Goal: Complete application form

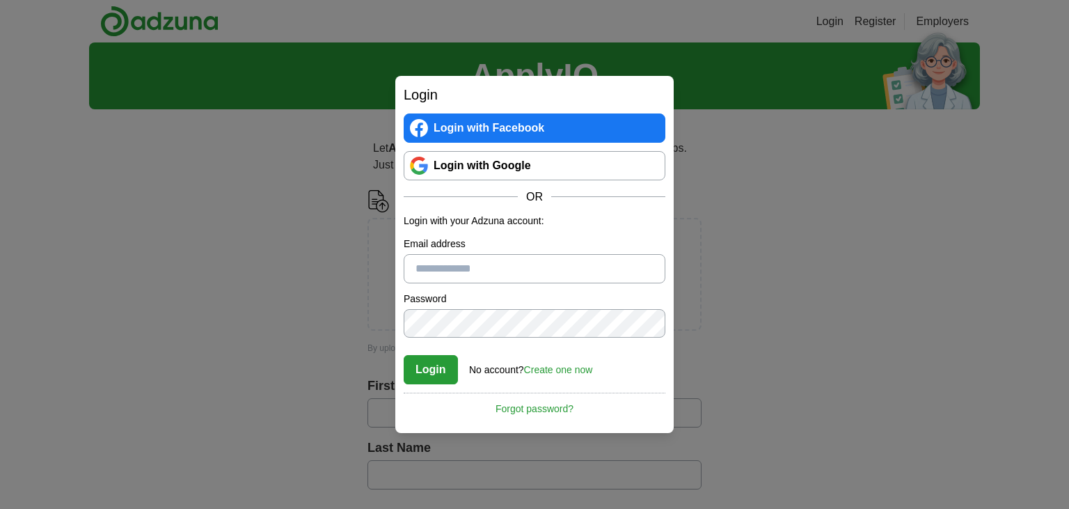
click at [522, 158] on link "Login with Google" at bounding box center [535, 165] width 262 height 29
click at [551, 166] on link "Login with Google" at bounding box center [535, 165] width 262 height 29
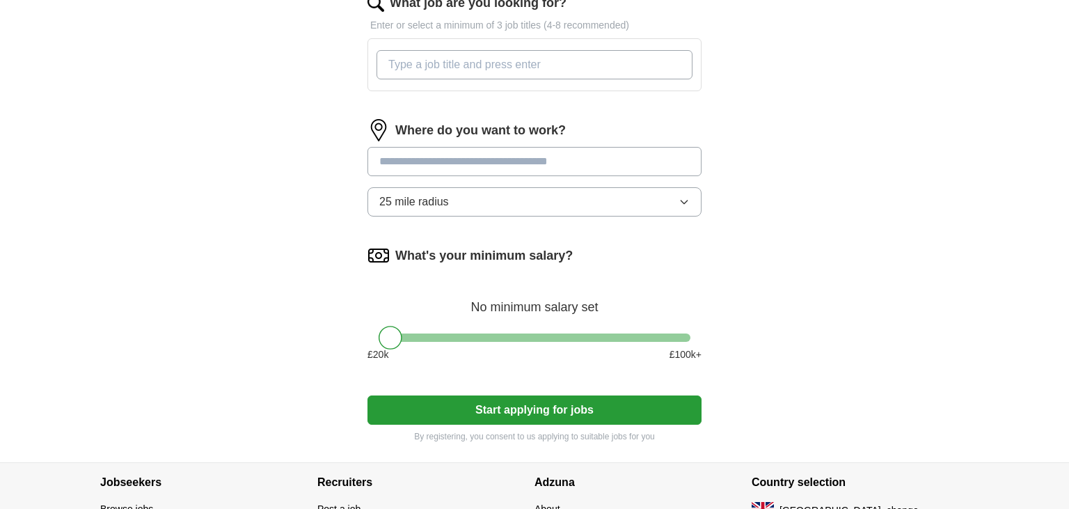
scroll to position [532, 0]
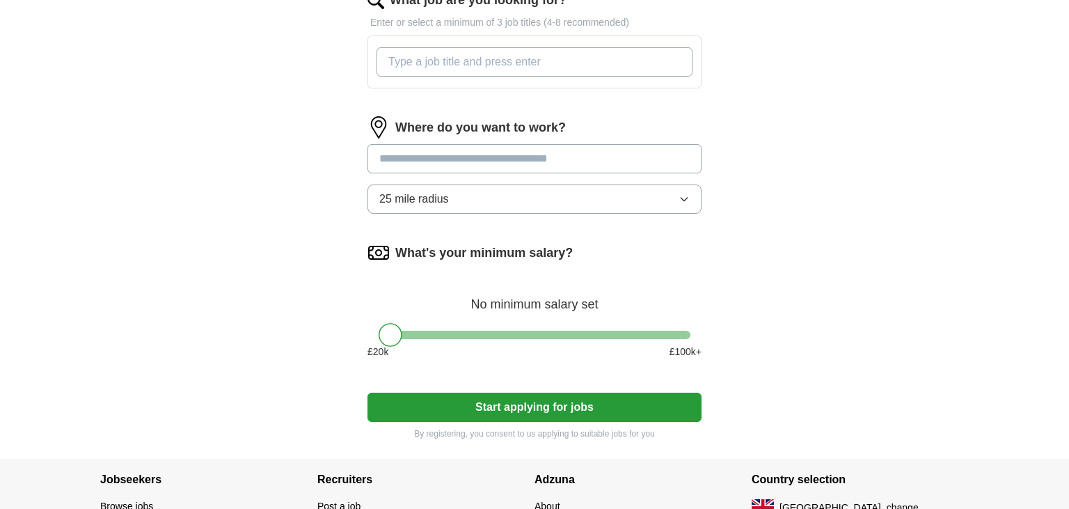
click at [441, 160] on input at bounding box center [535, 158] width 334 height 29
type input "*****"
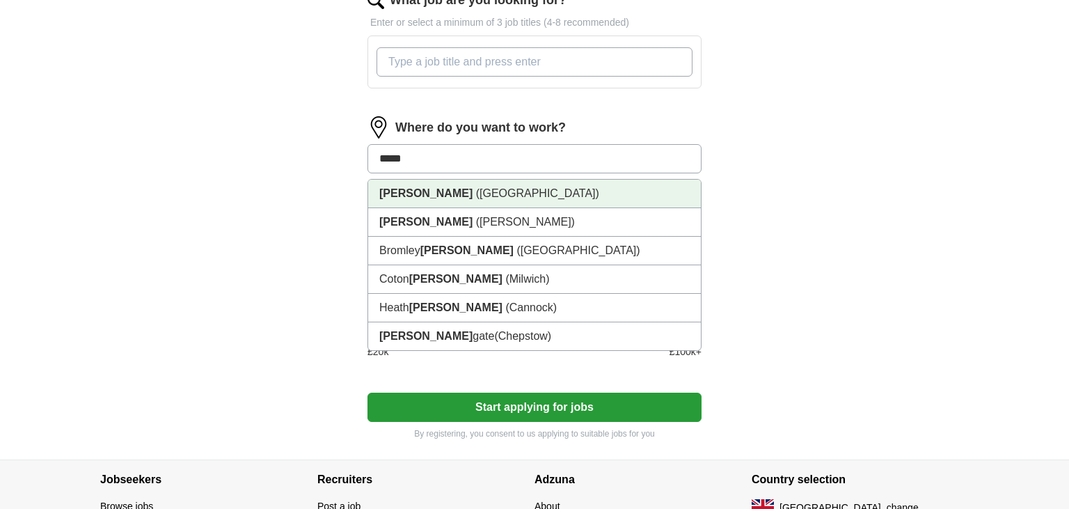
click at [400, 196] on strong "[PERSON_NAME]" at bounding box center [425, 193] width 93 height 12
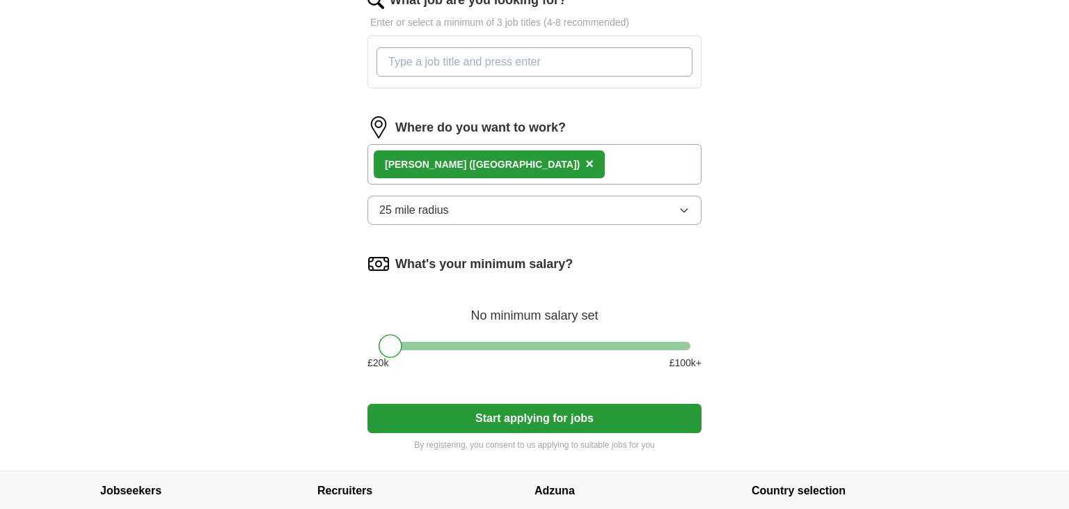
click at [444, 216] on button "25 mile radius" at bounding box center [535, 210] width 334 height 29
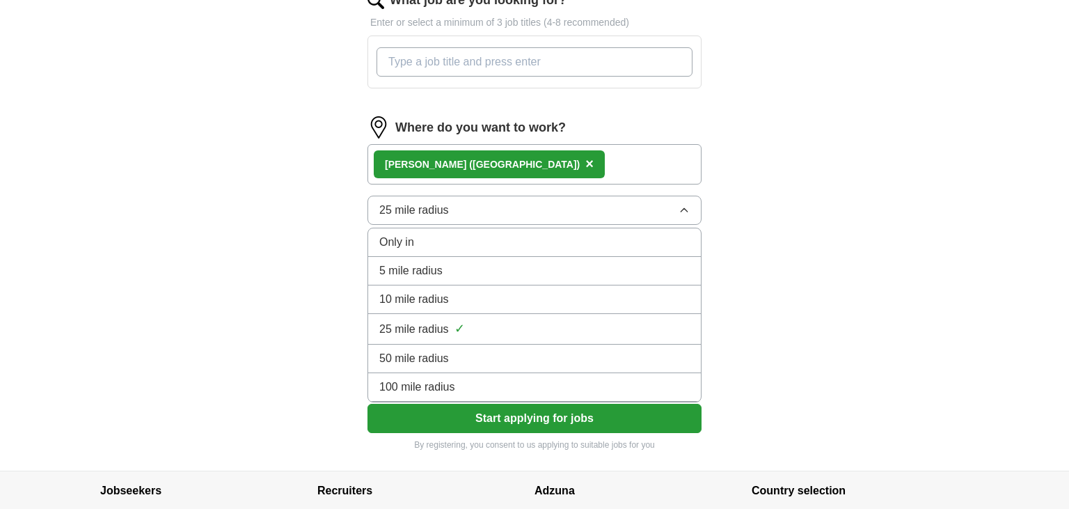
click at [429, 268] on span "5 mile radius" at bounding box center [410, 270] width 63 height 17
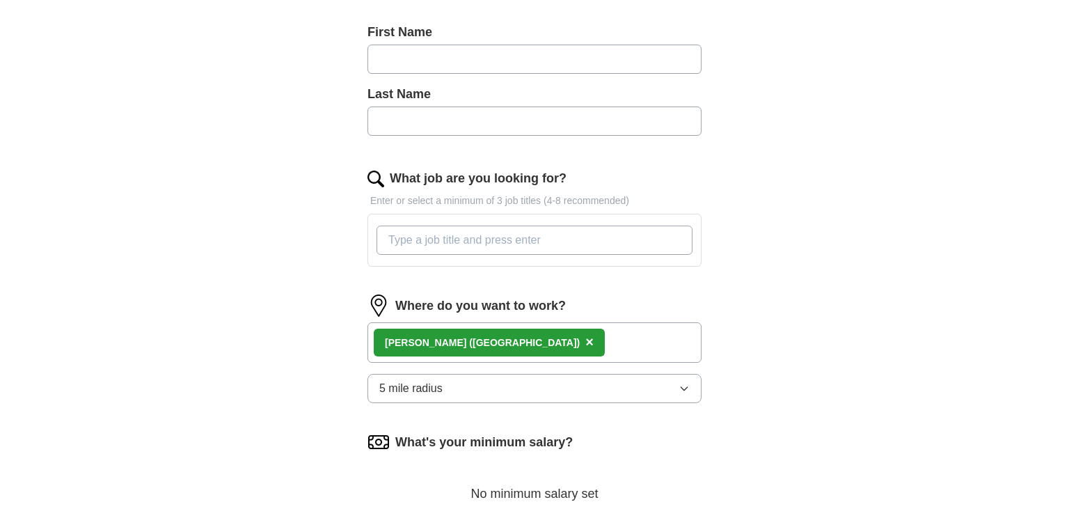
scroll to position [270, 0]
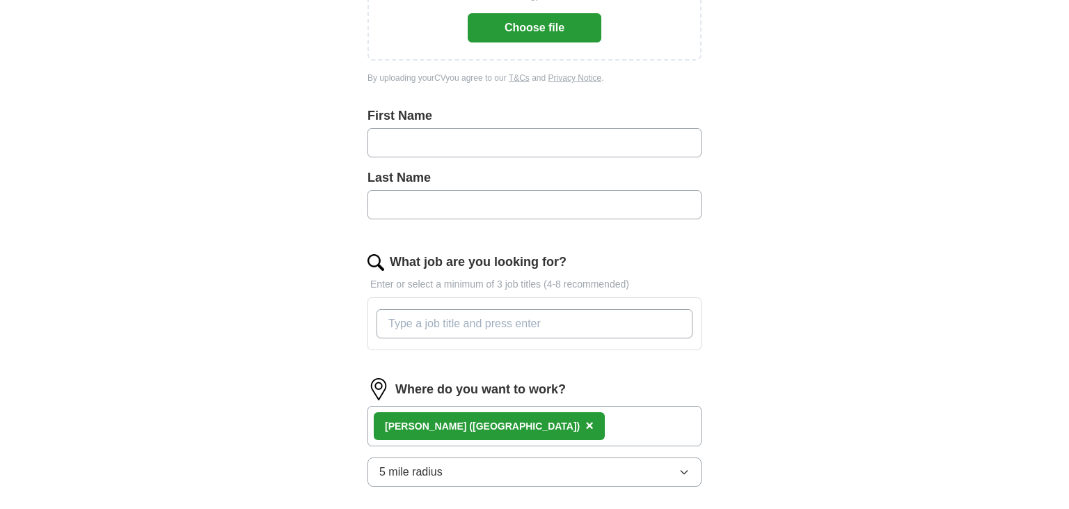
click at [449, 315] on input "What job are you looking for?" at bounding box center [535, 323] width 316 height 29
type input "stock"
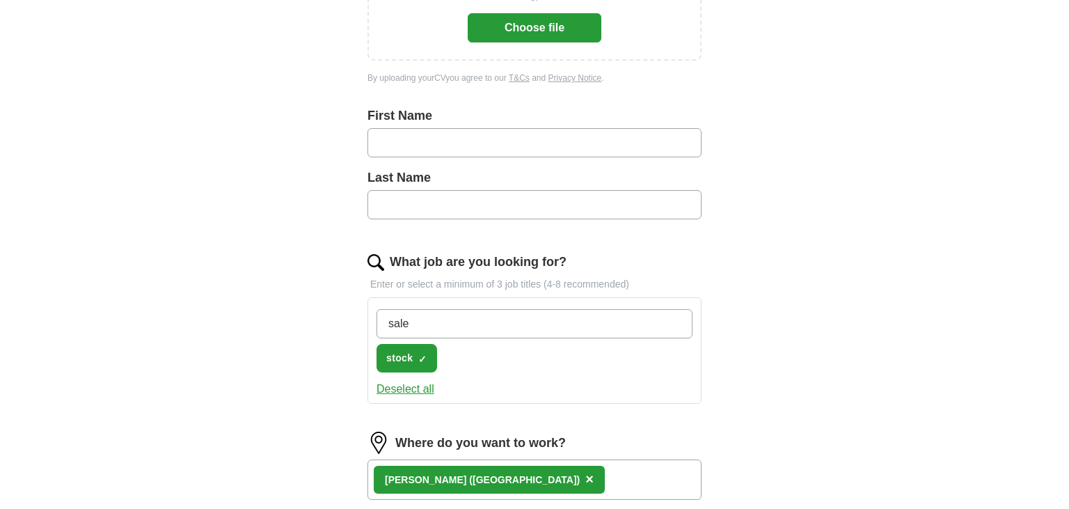
type input "sales"
type input "customer"
type input "retail"
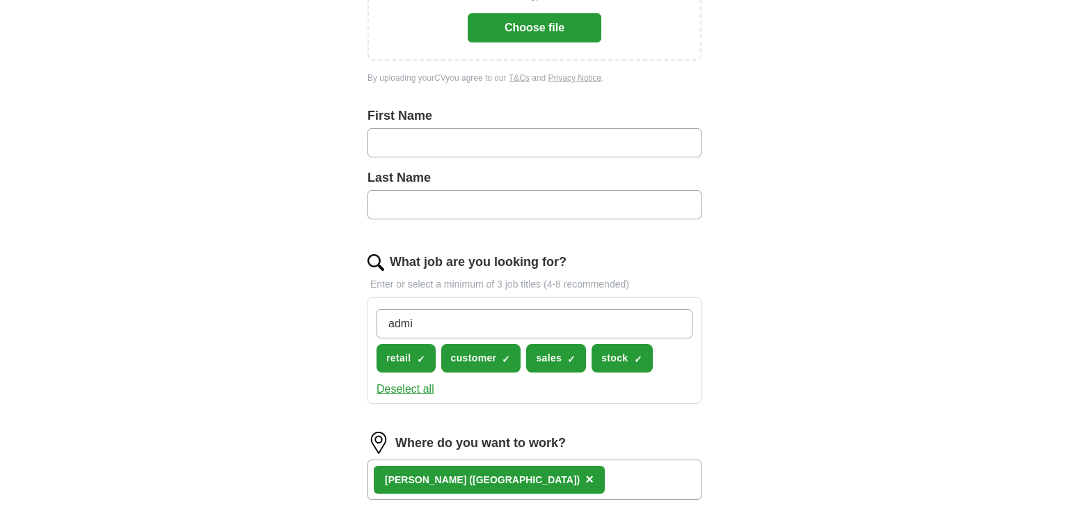
type input "admin"
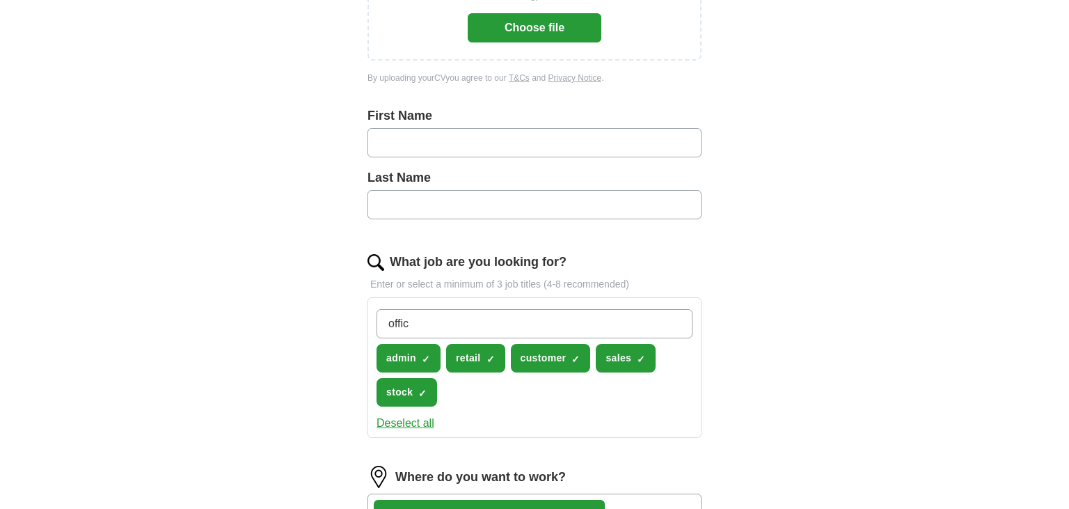
type input "office"
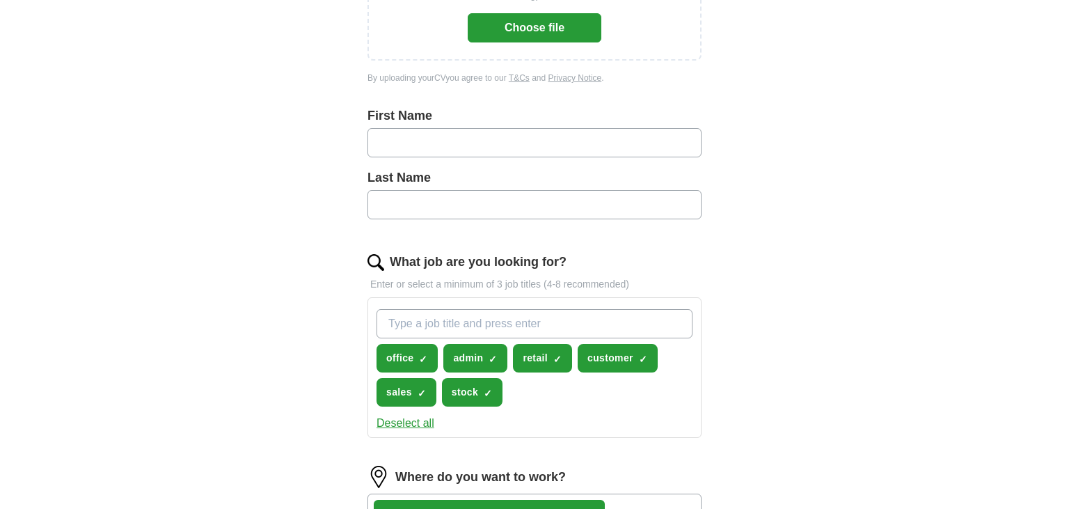
click at [460, 139] on input "text" at bounding box center [535, 142] width 334 height 29
type input "****"
click at [492, 199] on input "text" at bounding box center [535, 204] width 334 height 29
type input "********"
click at [480, 324] on input "What job are you looking for?" at bounding box center [535, 323] width 316 height 29
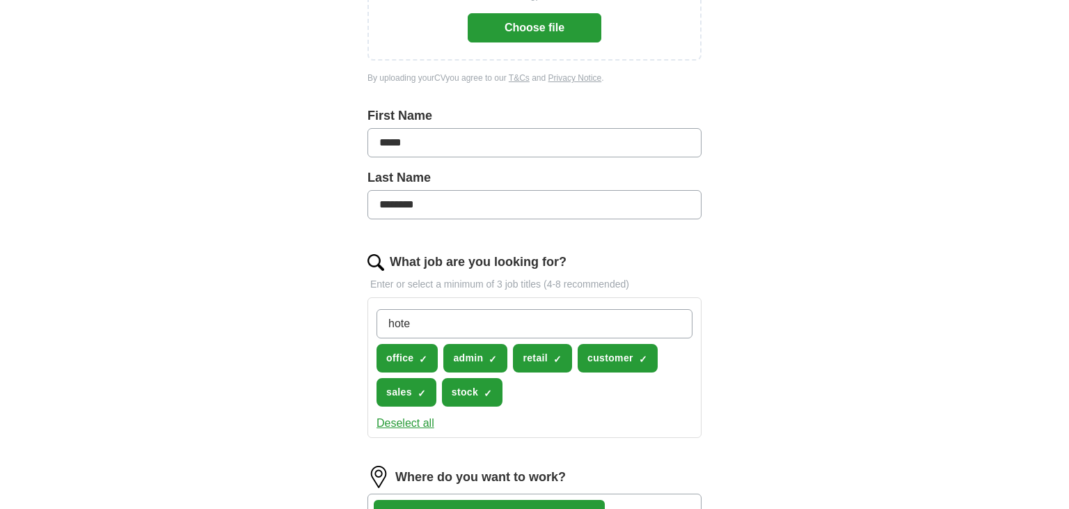
type input "hotel"
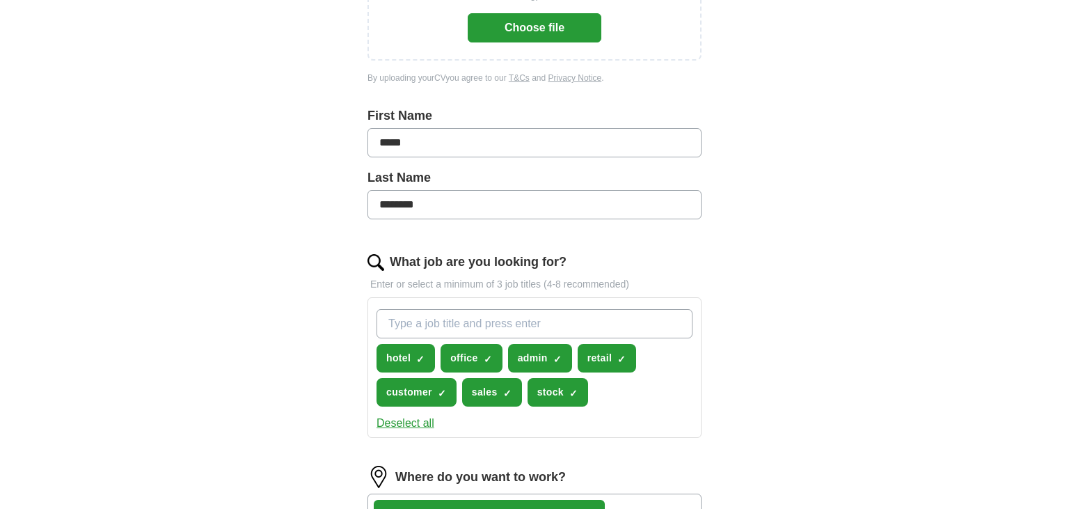
click at [521, 31] on button "Choose file" at bounding box center [535, 27] width 134 height 29
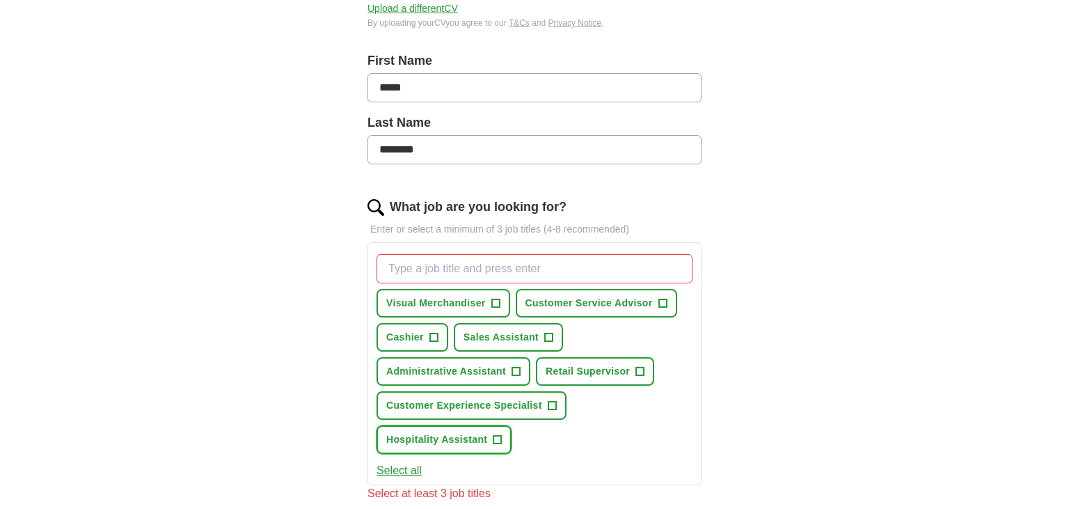
click at [483, 441] on span "Hospitality Assistant" at bounding box center [436, 439] width 101 height 15
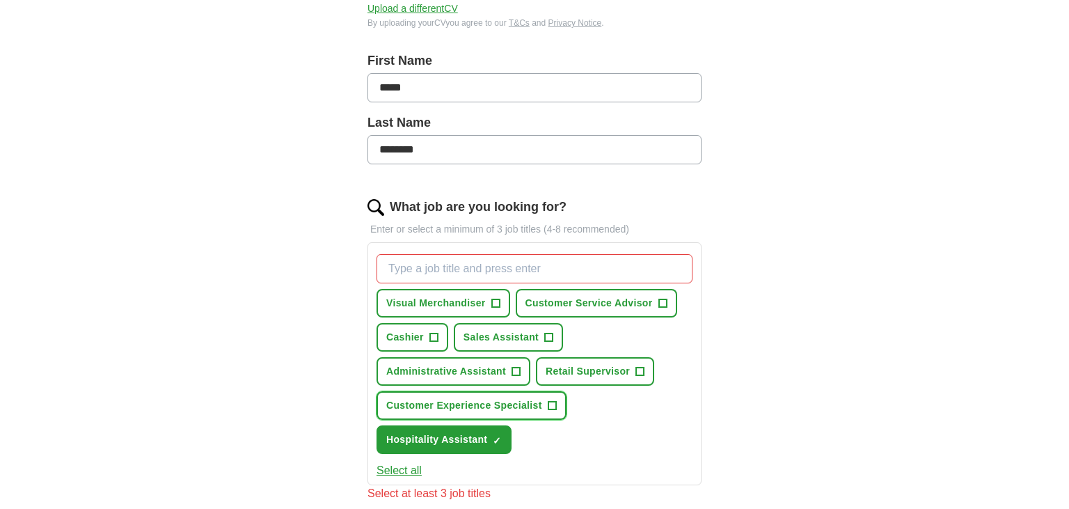
click at [532, 411] on button "Customer Experience Specialist +" at bounding box center [472, 405] width 190 height 29
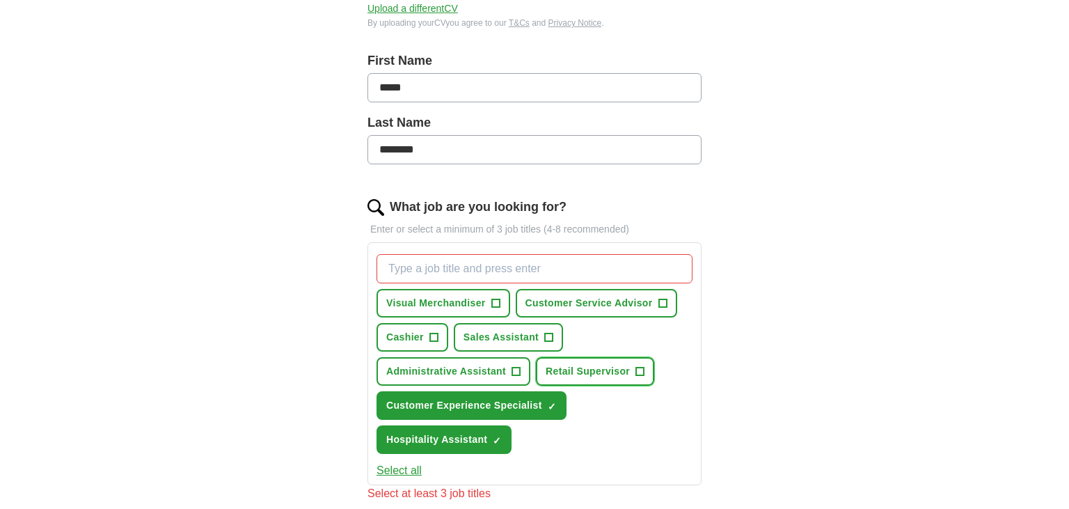
click at [587, 365] on span "Retail Supervisor" at bounding box center [588, 371] width 84 height 15
click at [496, 364] on span "Administrative Assistant" at bounding box center [446, 371] width 120 height 15
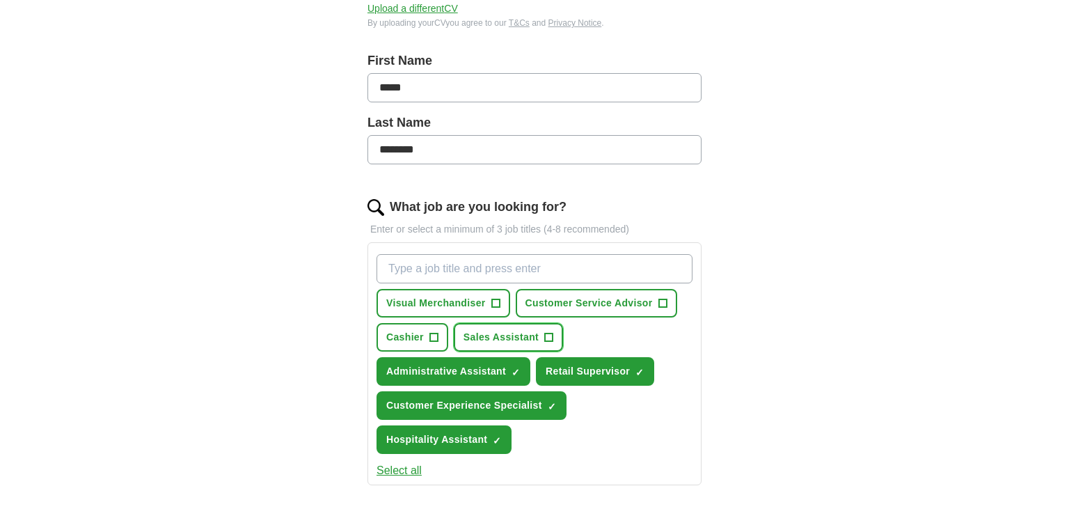
click at [501, 324] on button "Sales Assistant +" at bounding box center [508, 337] width 109 height 29
click at [427, 338] on button "Cashier +" at bounding box center [413, 337] width 72 height 29
click at [408, 469] on button "Select all" at bounding box center [399, 470] width 45 height 17
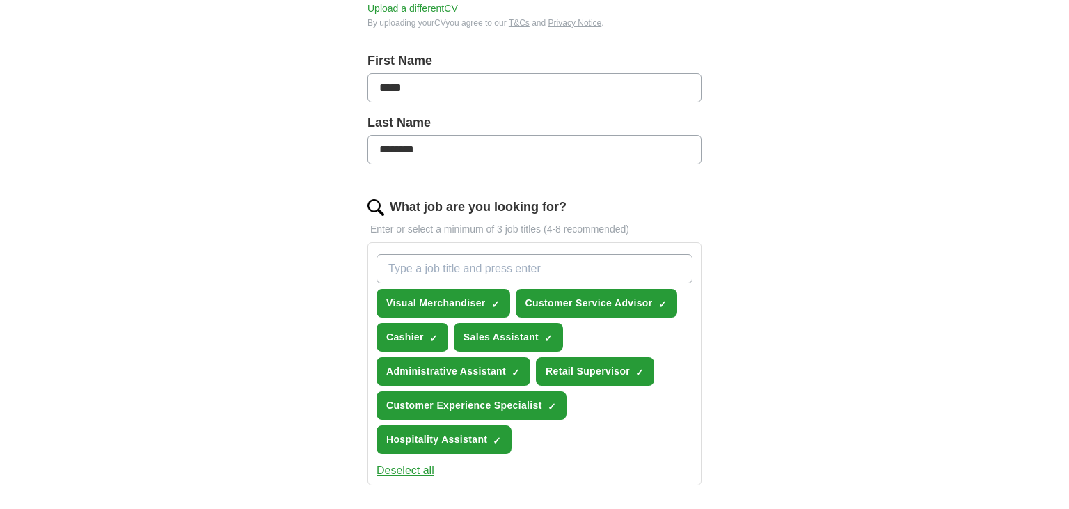
drag, startPoint x: 1058, startPoint y: 258, endPoint x: 1069, endPoint y: 288, distance: 31.7
click at [1069, 288] on html "[EMAIL_ADDRESS][DOMAIN_NAME] [GEOGRAPHIC_DATA] Alerts Favourites CVs ApplyIQ Pr…" at bounding box center [534, 376] width 1069 height 1293
click at [526, 276] on input "What job are you looking for?" at bounding box center [535, 268] width 316 height 29
type input "retail"
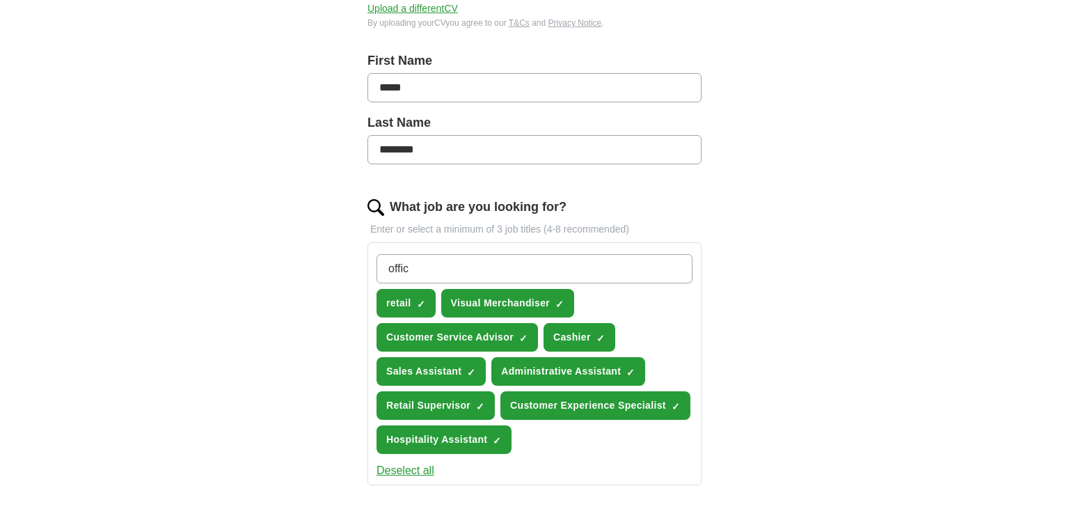
type input "office"
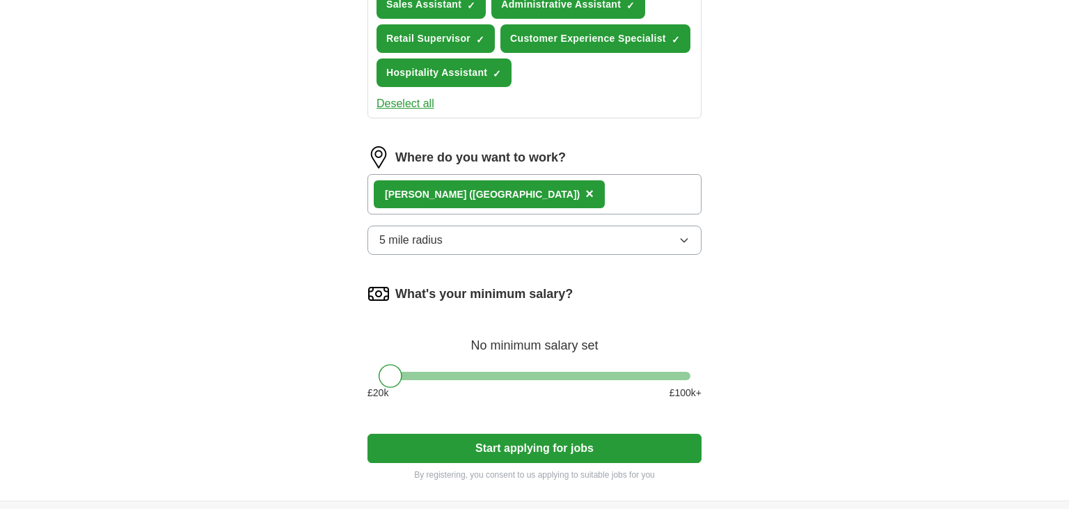
scroll to position [638, 0]
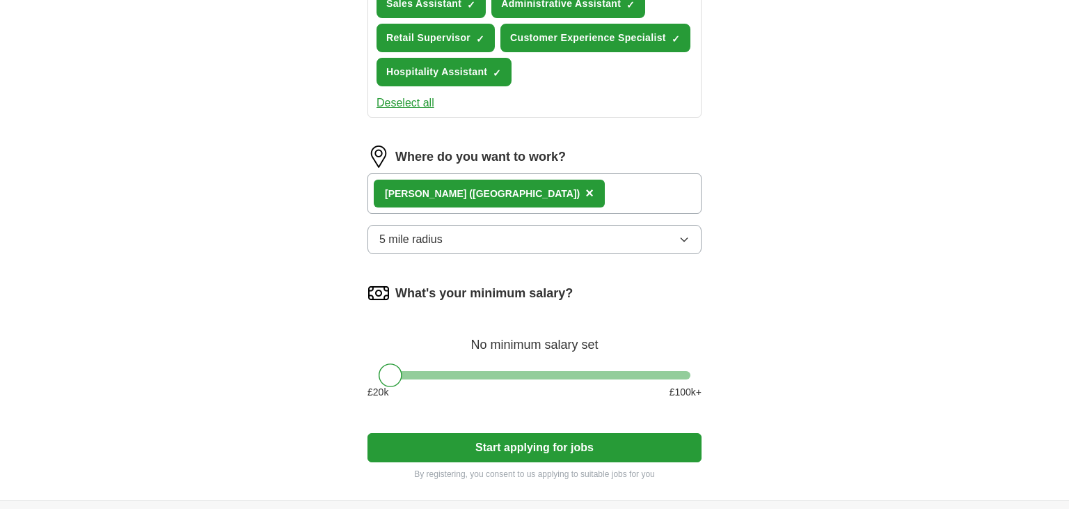
click at [545, 183] on div "[PERSON_NAME] ([GEOGRAPHIC_DATA]) ×" at bounding box center [535, 193] width 334 height 40
click at [585, 185] on span "×" at bounding box center [589, 192] width 8 height 15
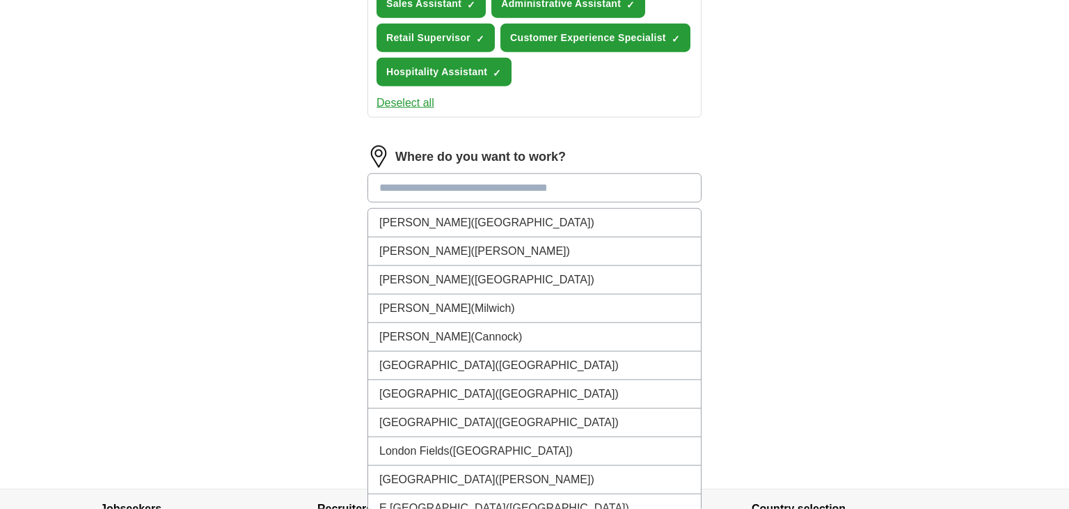
click at [471, 184] on input at bounding box center [535, 187] width 334 height 29
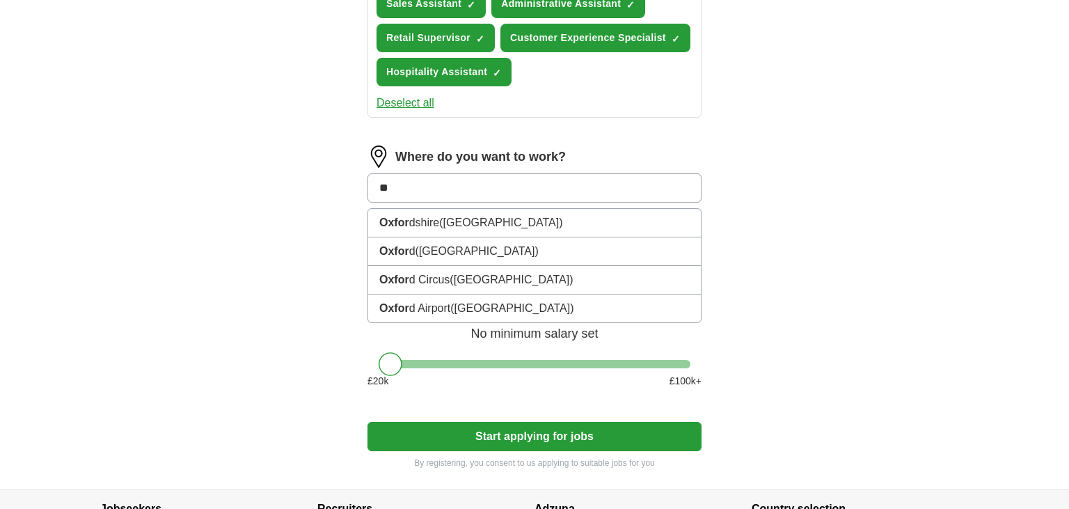
type input "*"
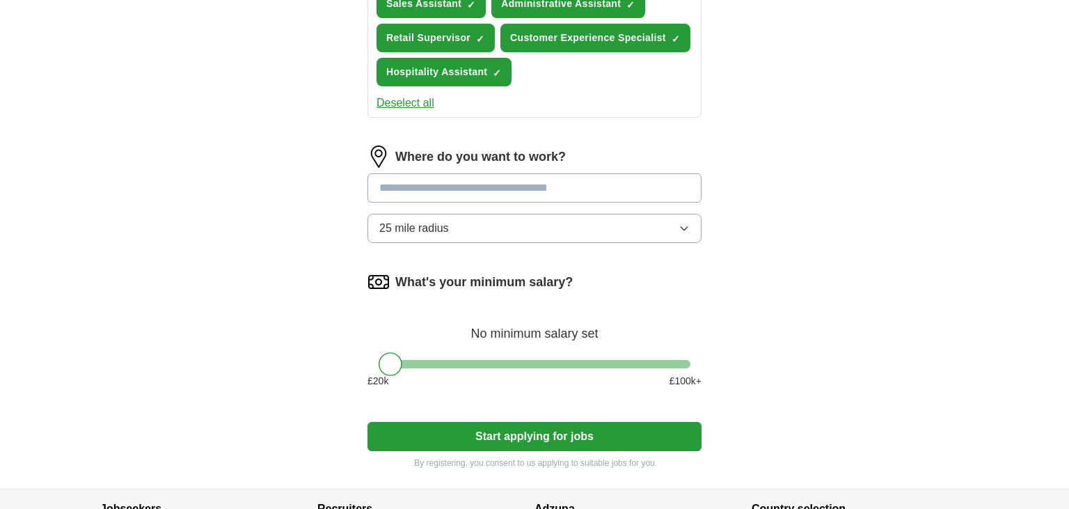
type input "*"
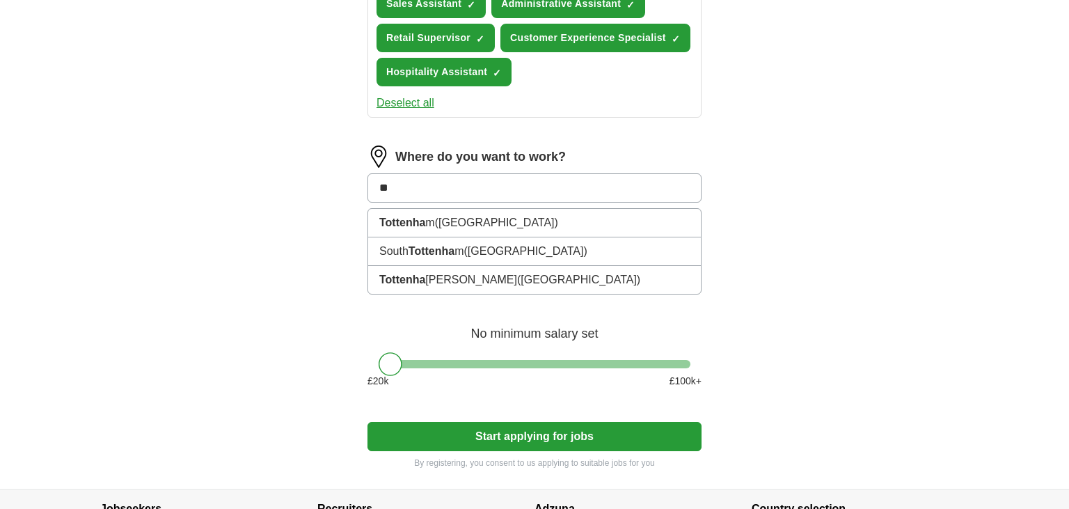
type input "*"
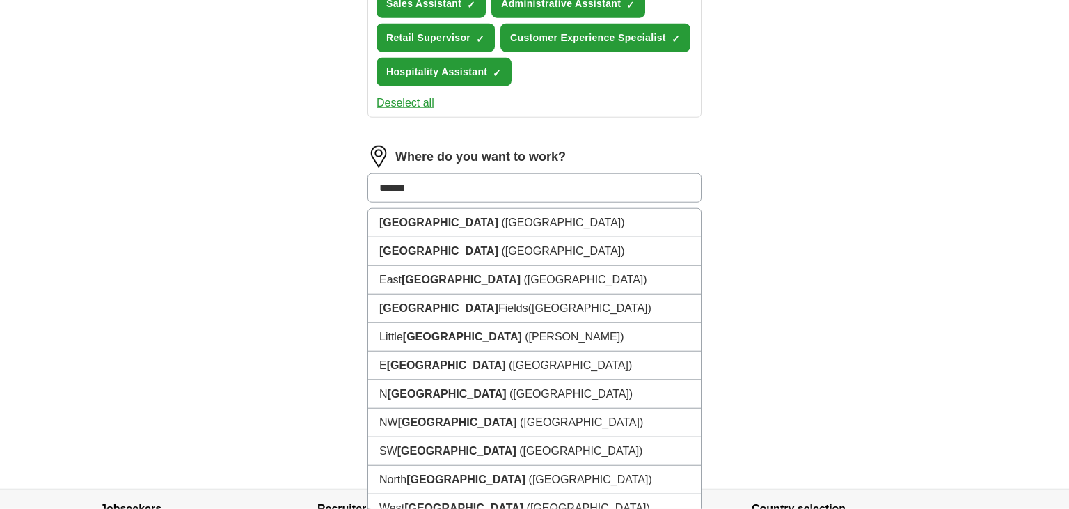
drag, startPoint x: 441, startPoint y: 189, endPoint x: 293, endPoint y: 185, distance: 147.6
click at [368, 185] on input "******" at bounding box center [535, 187] width 334 height 29
type input "*******"
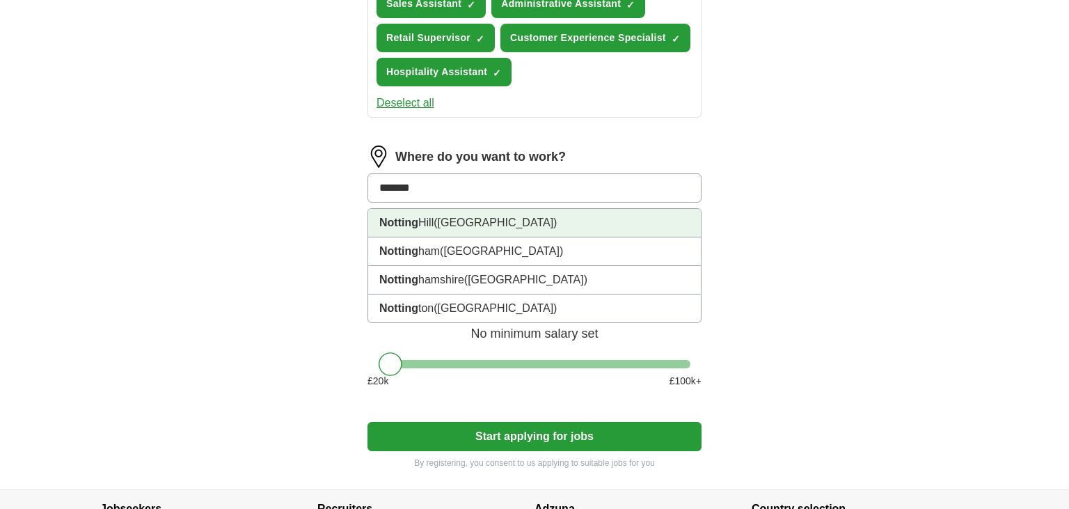
click at [430, 219] on li "[GEOGRAPHIC_DATA] ([GEOGRAPHIC_DATA])" at bounding box center [534, 223] width 333 height 29
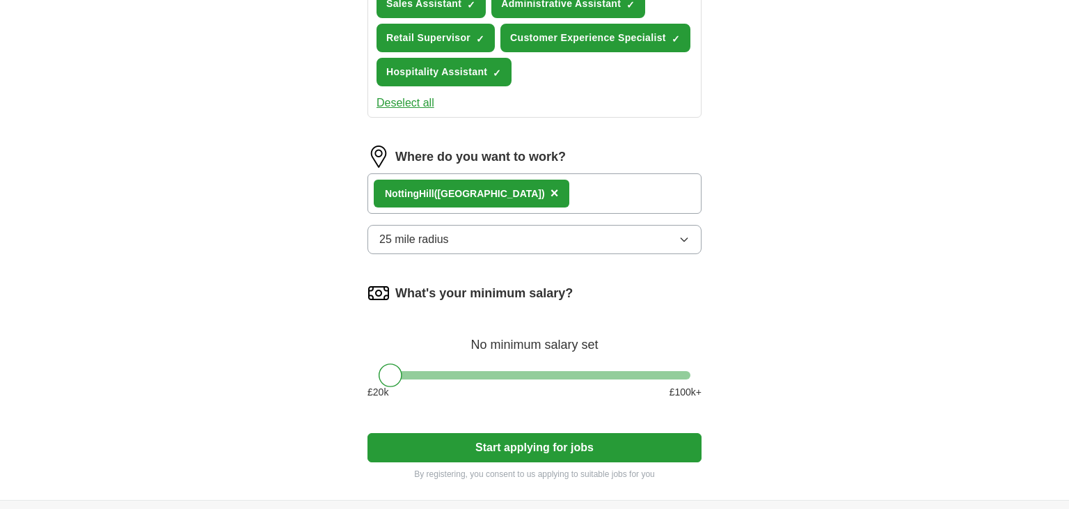
click at [444, 243] on button "25 mile radius" at bounding box center [535, 239] width 334 height 29
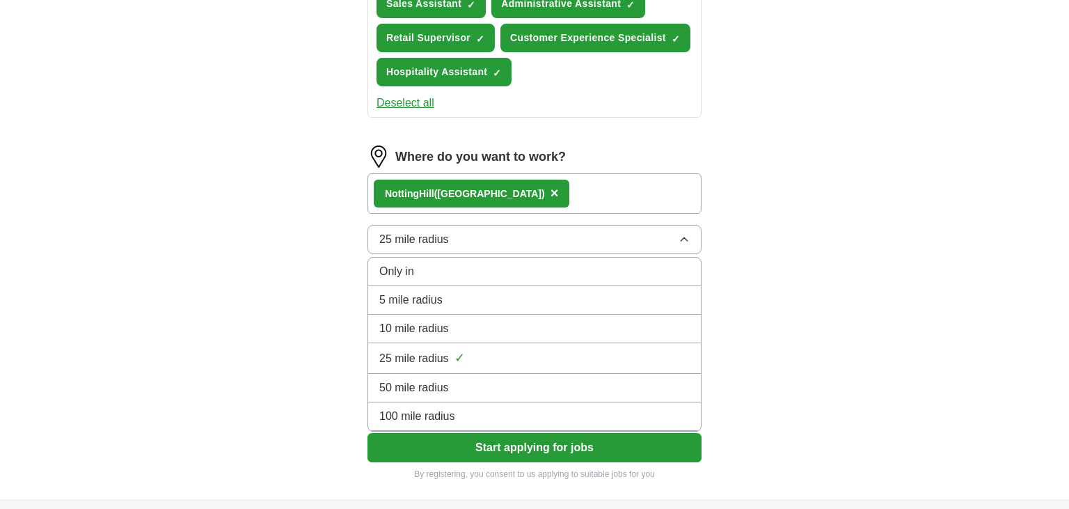
click at [446, 328] on span "10 mile radius" at bounding box center [414, 328] width 70 height 17
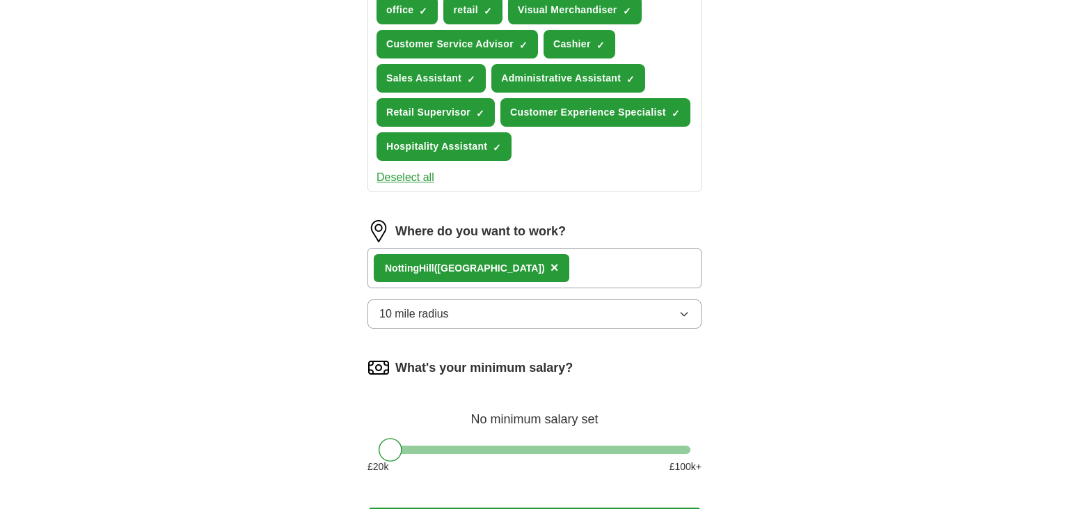
scroll to position [778, 0]
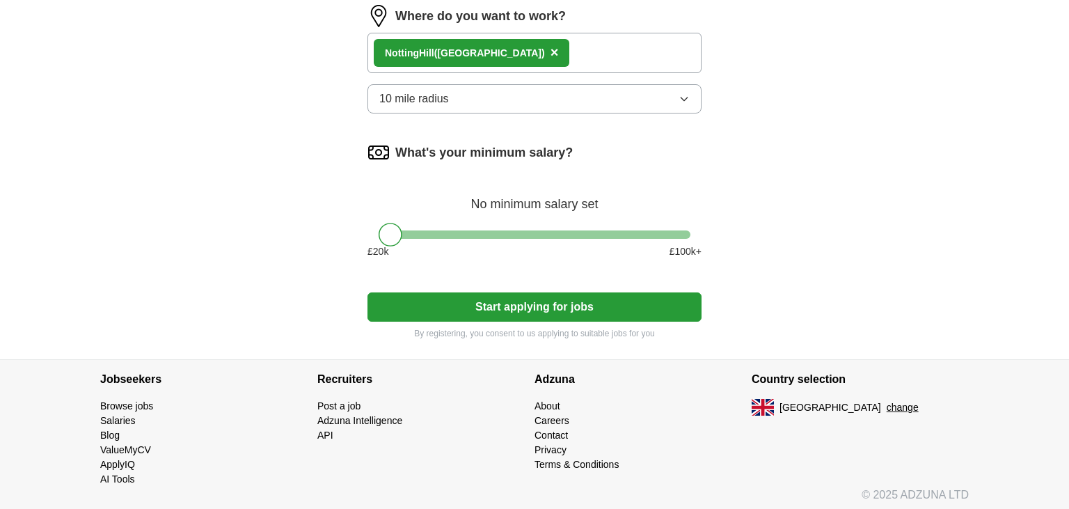
click at [539, 315] on button "Start applying for jobs" at bounding box center [535, 306] width 334 height 29
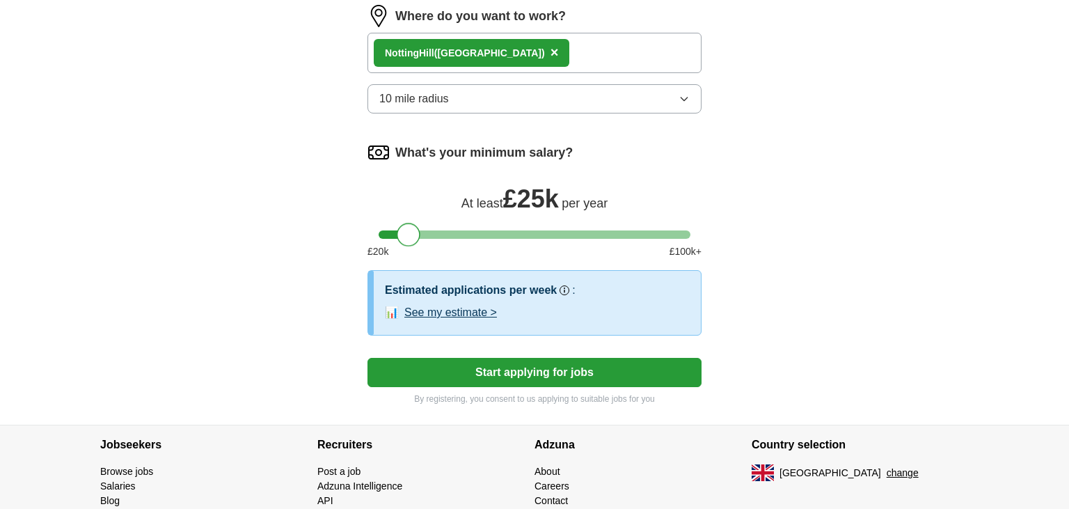
drag, startPoint x: 399, startPoint y: 231, endPoint x: 417, endPoint y: 237, distance: 19.2
click at [417, 237] on div "What's your minimum salary? At least £ 25k per year £ 20 k £ 100 k+" at bounding box center [535, 205] width 334 height 129
click at [489, 372] on button "Start applying for jobs" at bounding box center [535, 372] width 334 height 29
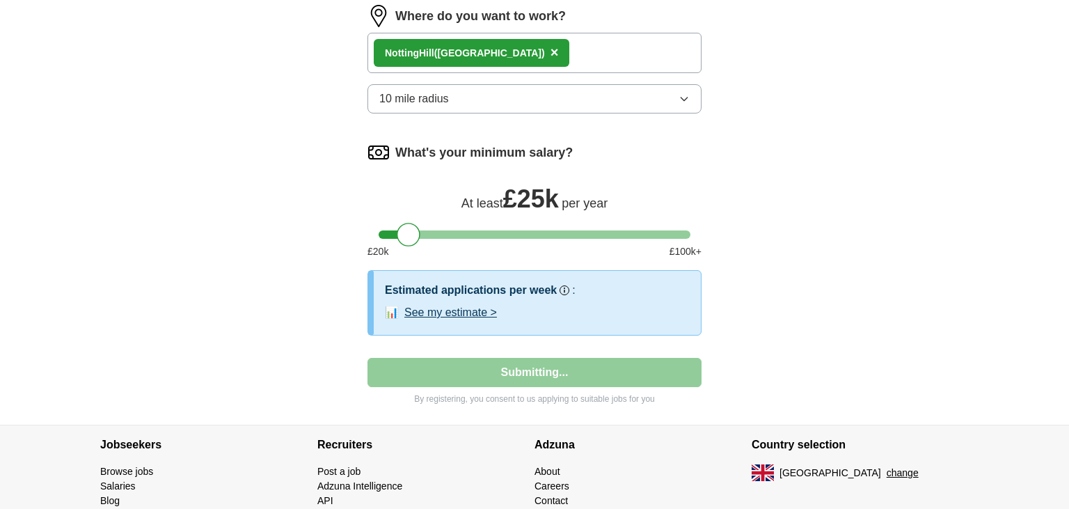
select select "**"
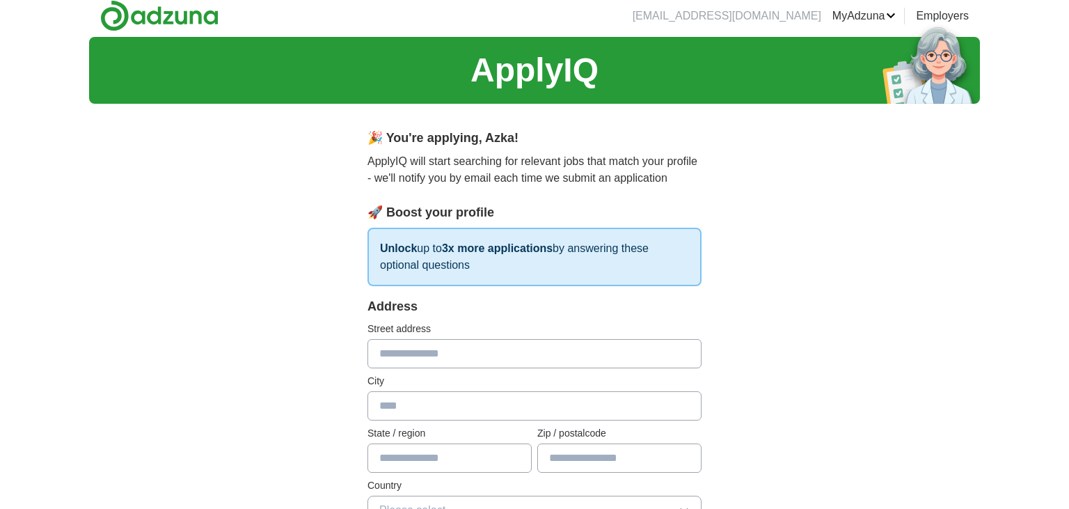
scroll to position [0, 0]
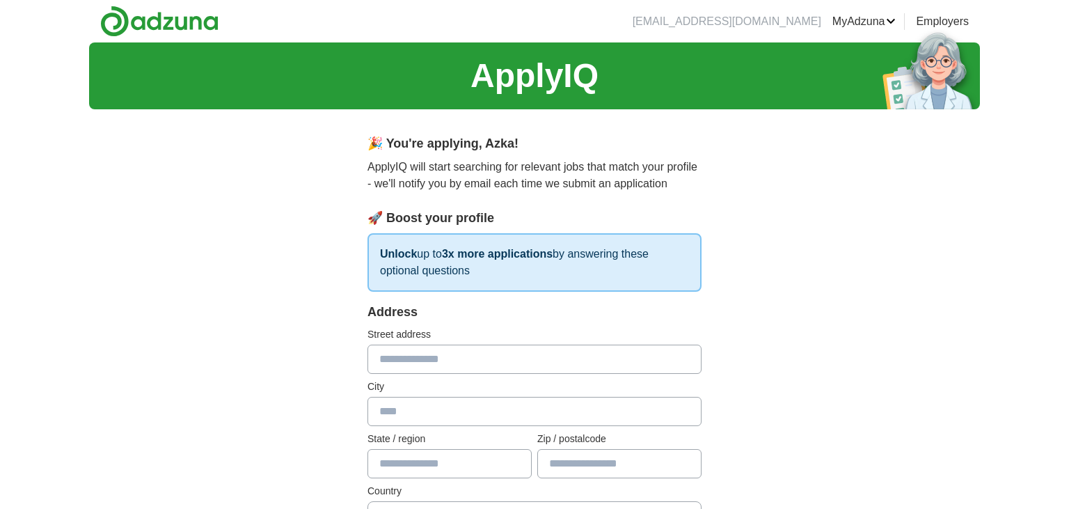
click at [489, 372] on input "text" at bounding box center [535, 359] width 334 height 29
type input "**********"
type input "*****"
type input "*******"
type input "**********"
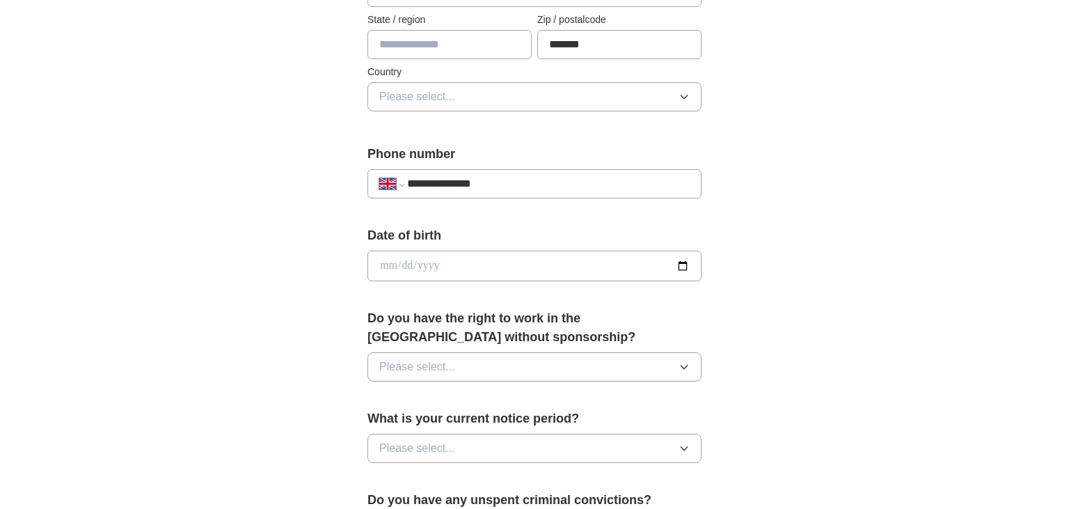
scroll to position [464, 0]
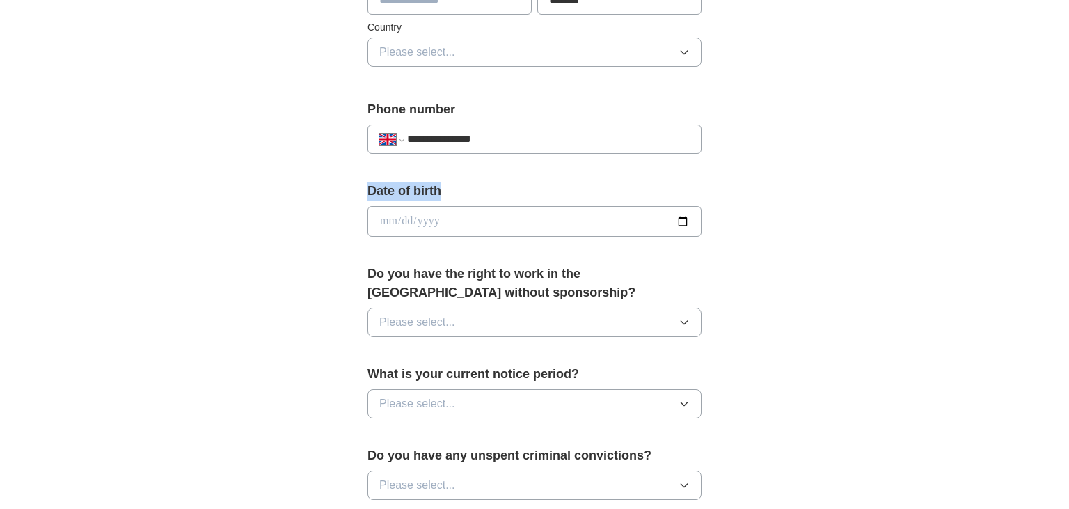
click at [480, 210] on input "date" at bounding box center [535, 221] width 334 height 31
type input "**********"
click at [444, 343] on div "Do you have the right to work in the [GEOGRAPHIC_DATA] without sponsorship? Ple…" at bounding box center [535, 307] width 334 height 84
click at [421, 332] on button "Please select..." at bounding box center [535, 322] width 334 height 29
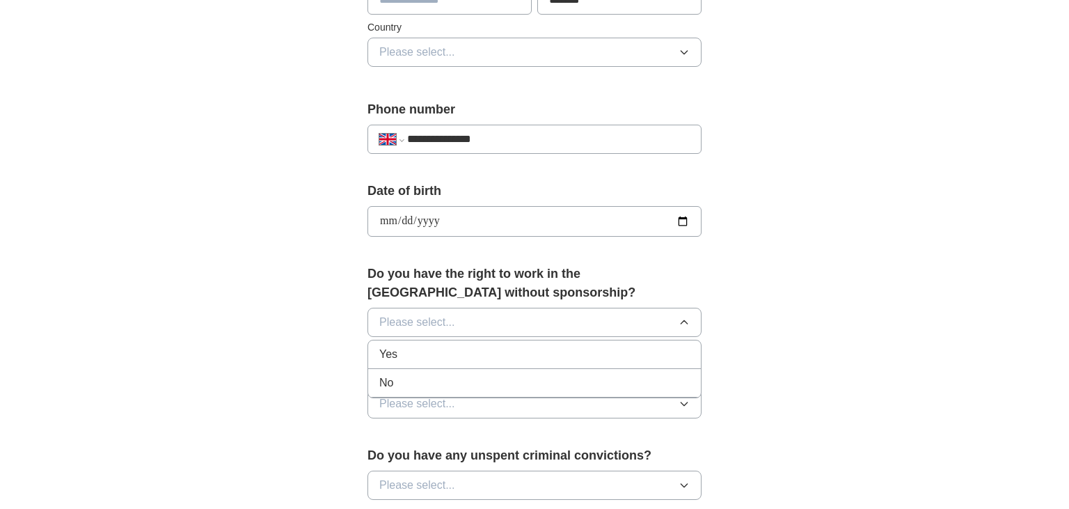
click at [401, 375] on div "No" at bounding box center [534, 383] width 310 height 17
click at [432, 389] on button "Please select..." at bounding box center [535, 403] width 334 height 29
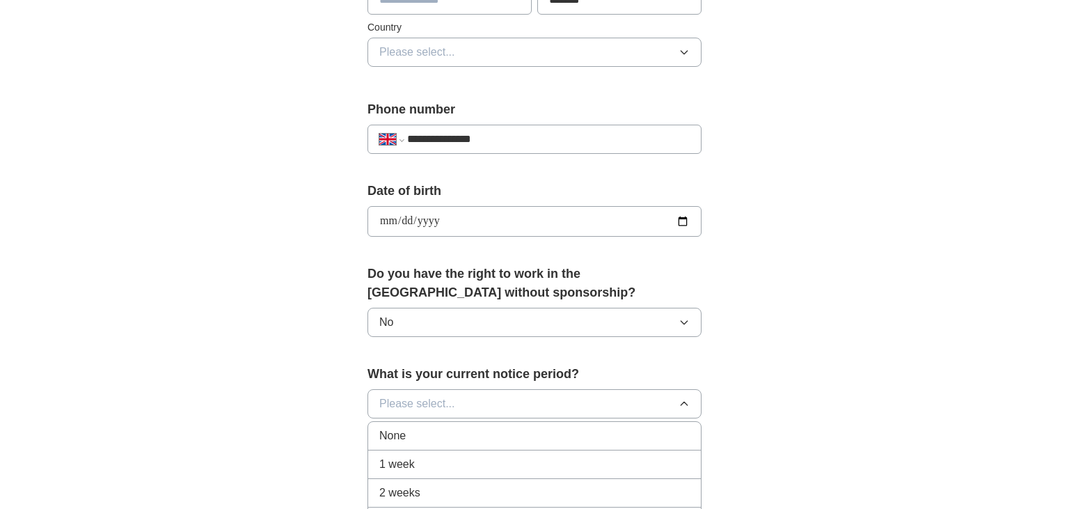
click at [431, 469] on li "1 week" at bounding box center [534, 464] width 333 height 29
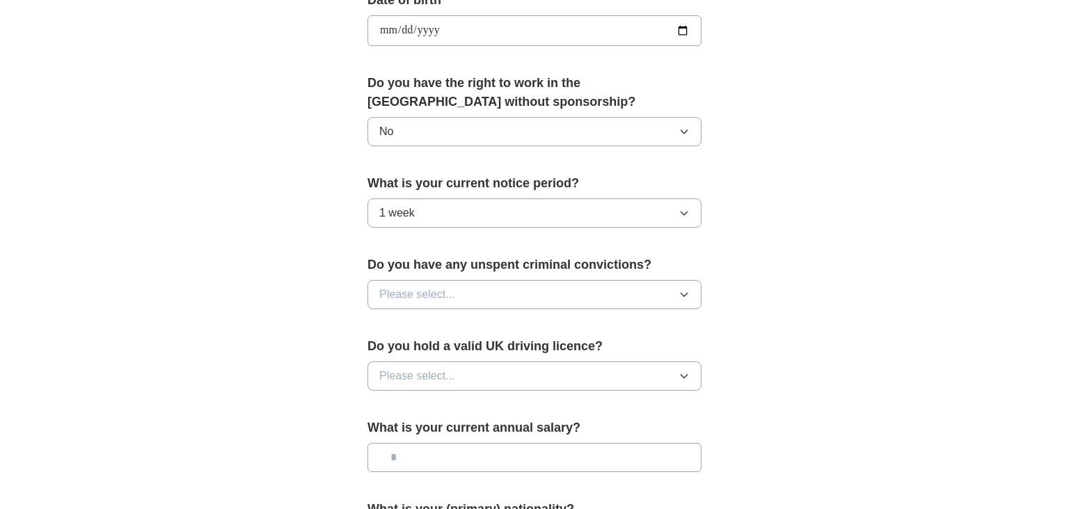
scroll to position [668, 0]
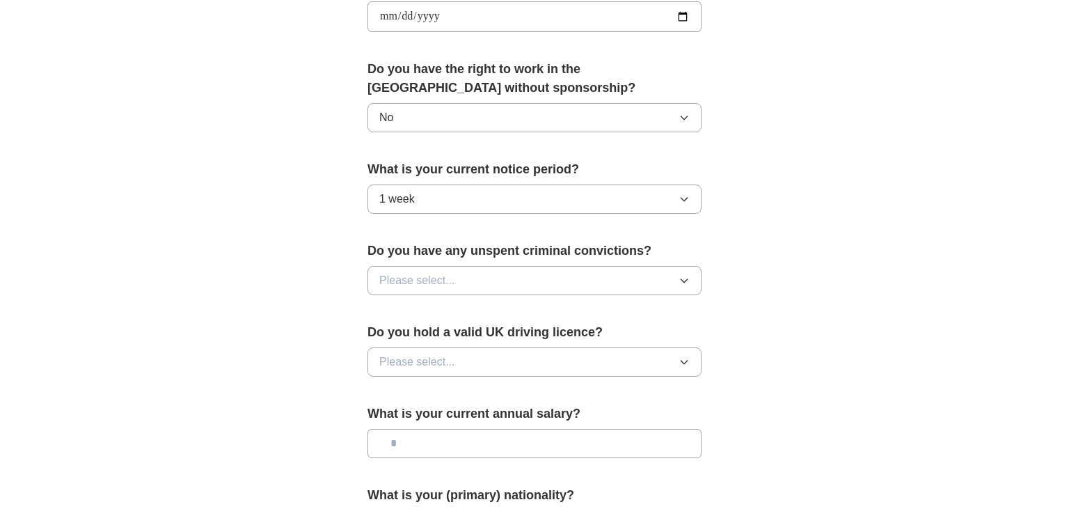
click at [472, 278] on button "Please select..." at bounding box center [535, 280] width 334 height 29
click at [422, 327] on li "No" at bounding box center [534, 341] width 333 height 29
click at [436, 361] on span "Please select..." at bounding box center [417, 362] width 76 height 17
click at [420, 422] on div "No" at bounding box center [534, 422] width 310 height 17
click at [427, 429] on input "text" at bounding box center [535, 443] width 334 height 29
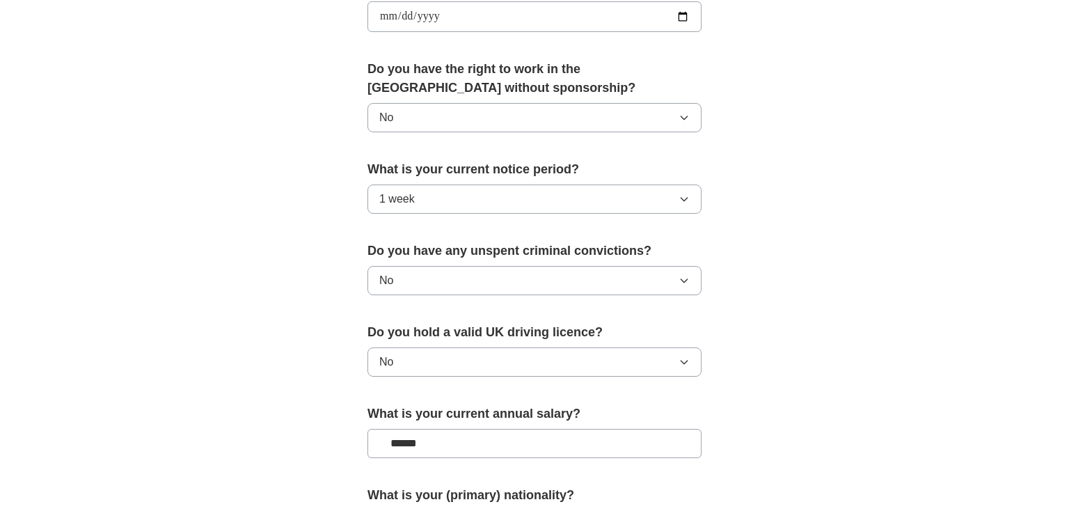
scroll to position [840, 0]
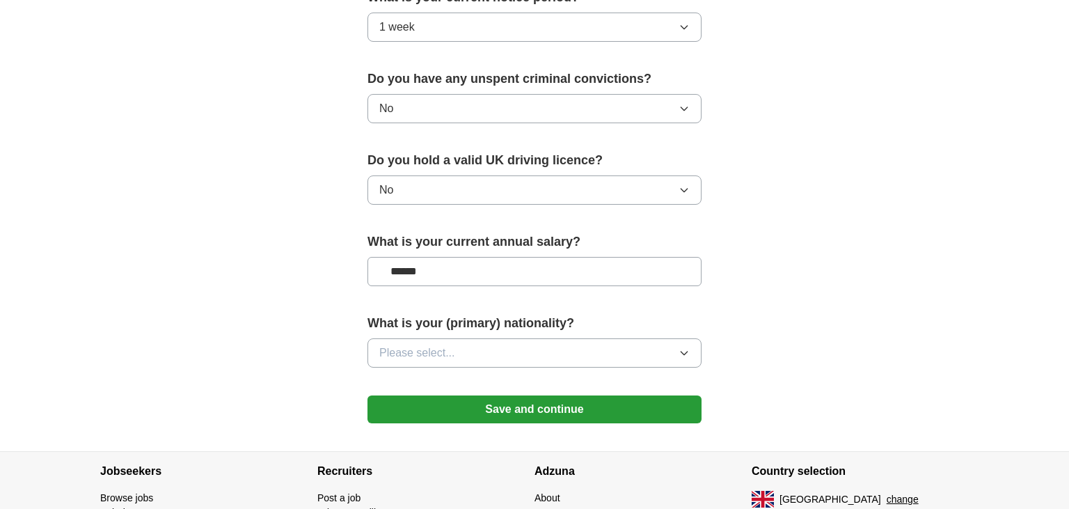
type input "******"
click at [500, 356] on button "Please select..." at bounding box center [535, 352] width 334 height 29
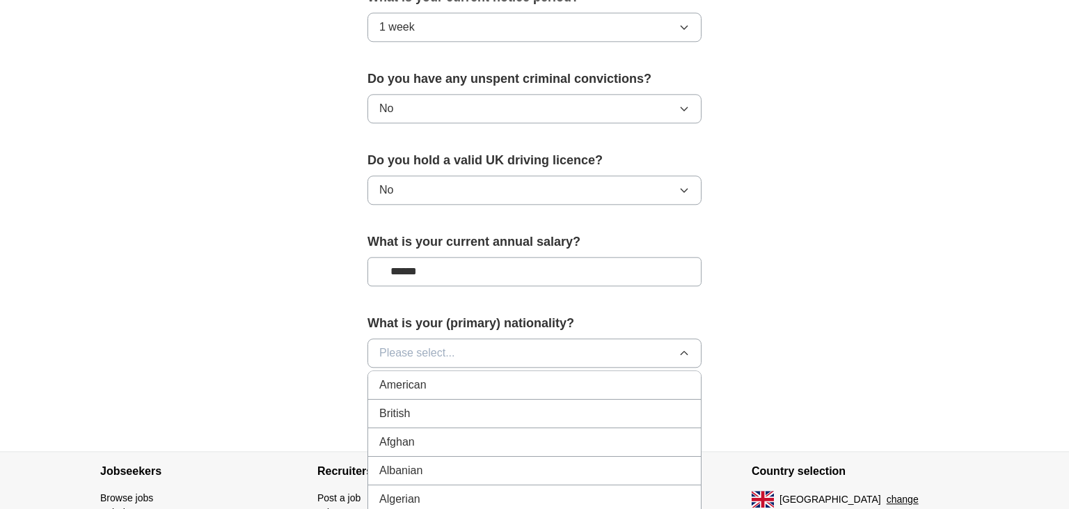
click at [558, 416] on div "British" at bounding box center [534, 413] width 310 height 17
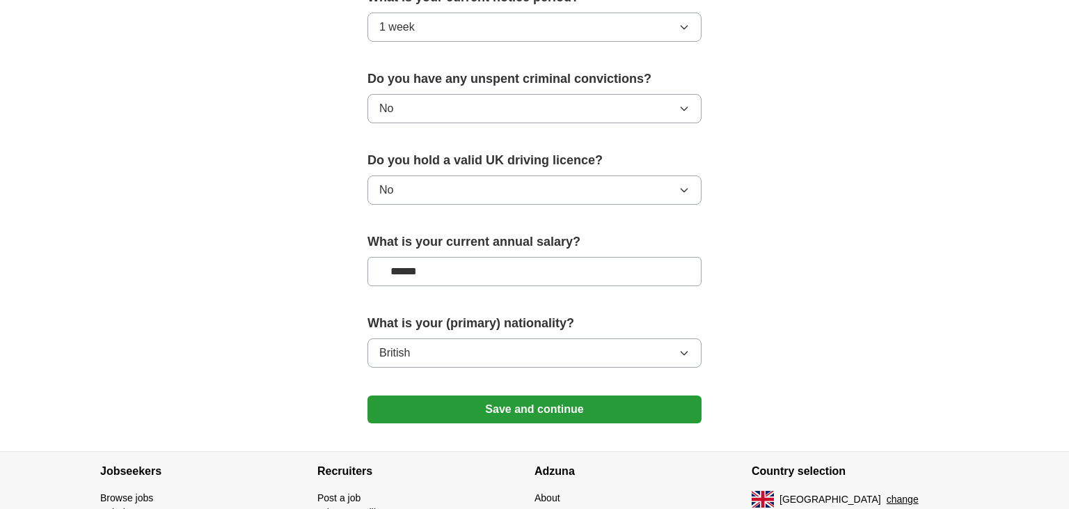
click at [530, 404] on button "Save and continue" at bounding box center [535, 409] width 334 height 28
